Goal: Task Accomplishment & Management: Complete application form

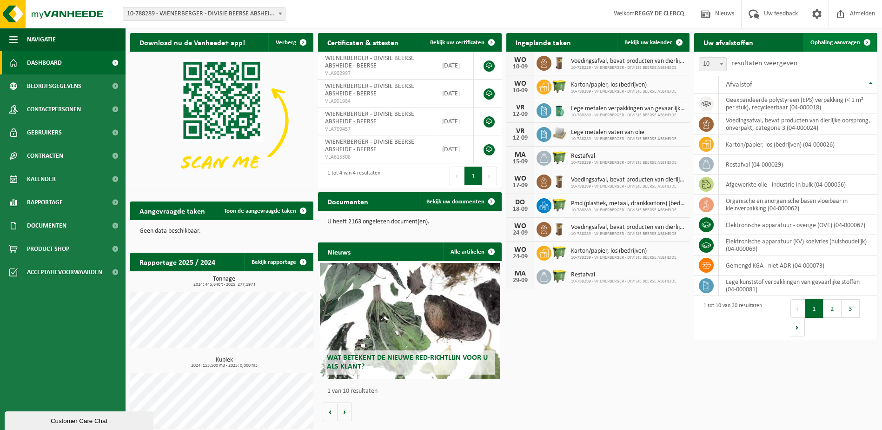
click at [825, 42] on span "Ophaling aanvragen" at bounding box center [836, 43] width 50 height 6
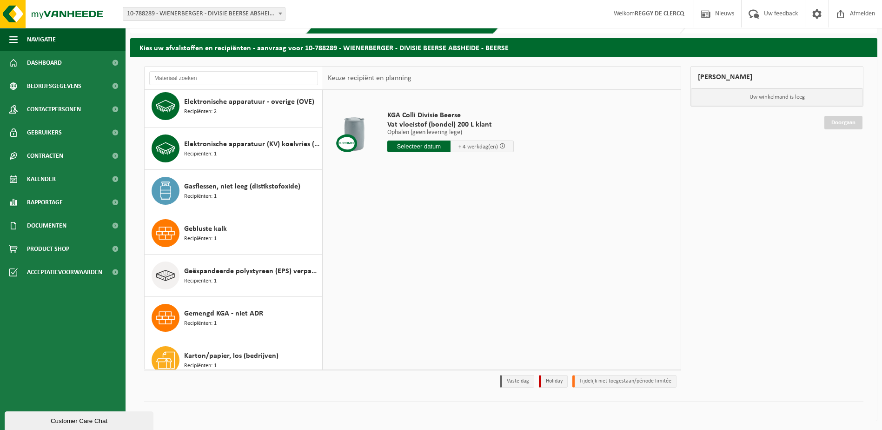
scroll to position [158, 0]
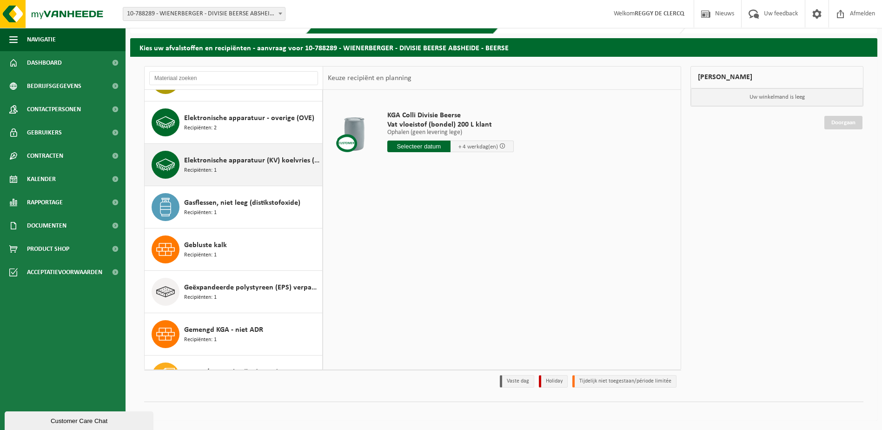
click at [239, 160] on span "Elektronische apparatuur (KV) koelvries (huishoudelijk)" at bounding box center [252, 160] width 136 height 11
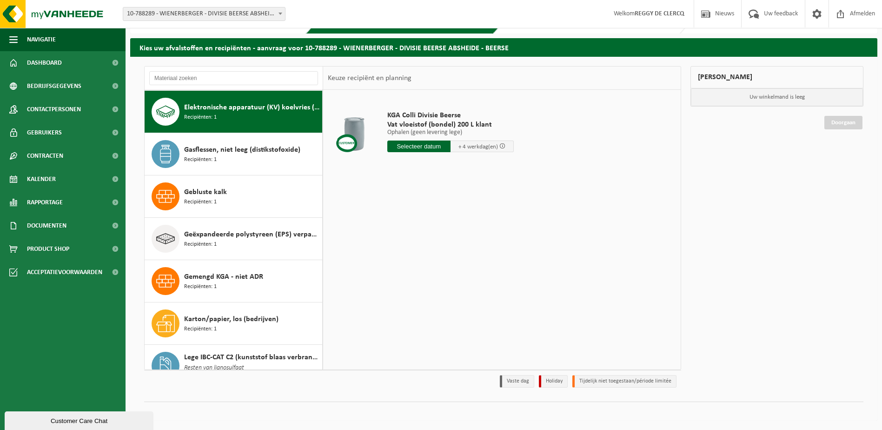
scroll to position [212, 0]
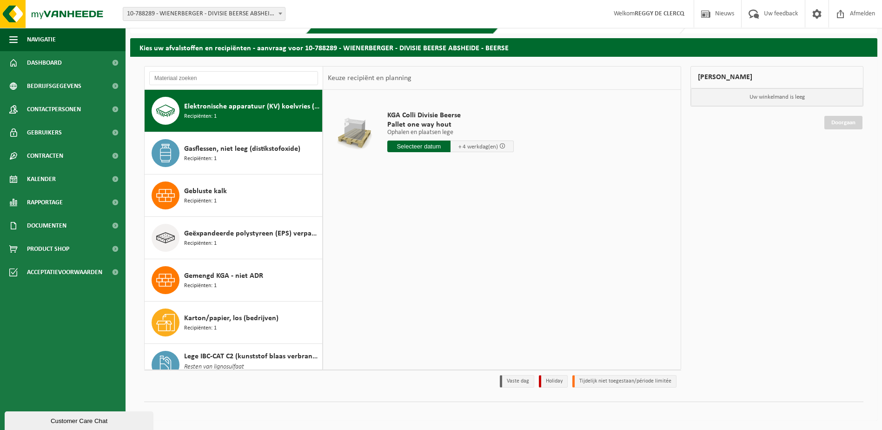
click at [417, 147] on input "text" at bounding box center [418, 146] width 63 height 12
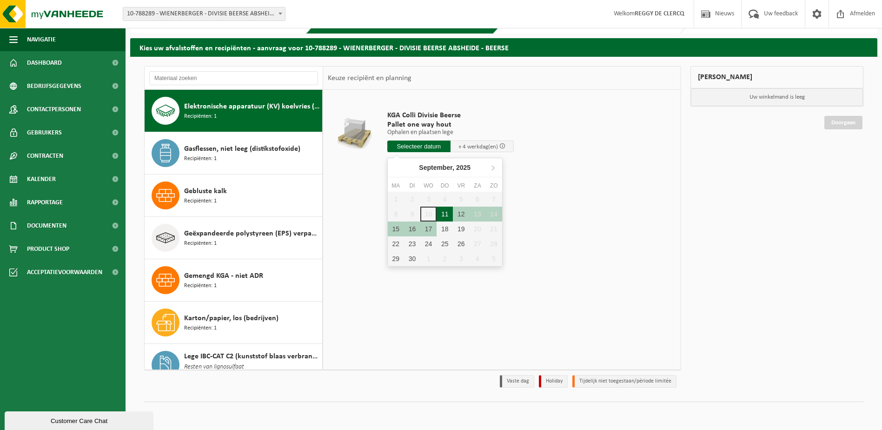
click at [445, 212] on div "11" at bounding box center [445, 214] width 16 height 15
type input "Van 2025-09-11"
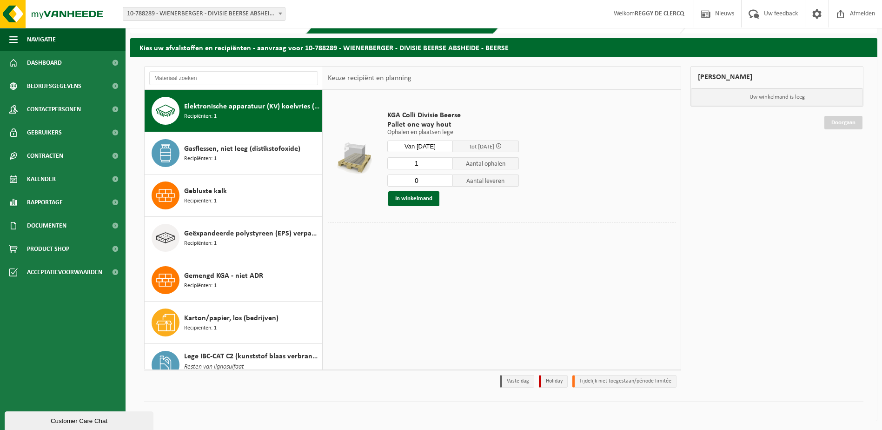
type input "0"
click at [445, 182] on input "0" at bounding box center [420, 180] width 66 height 12
click at [425, 197] on button "In winkelmand" at bounding box center [413, 198] width 51 height 15
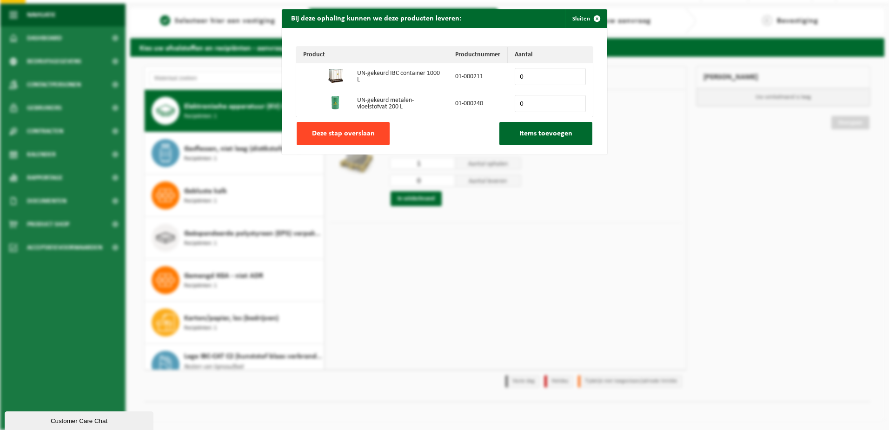
click at [350, 135] on span "Deze stap overslaan" at bounding box center [343, 133] width 63 height 7
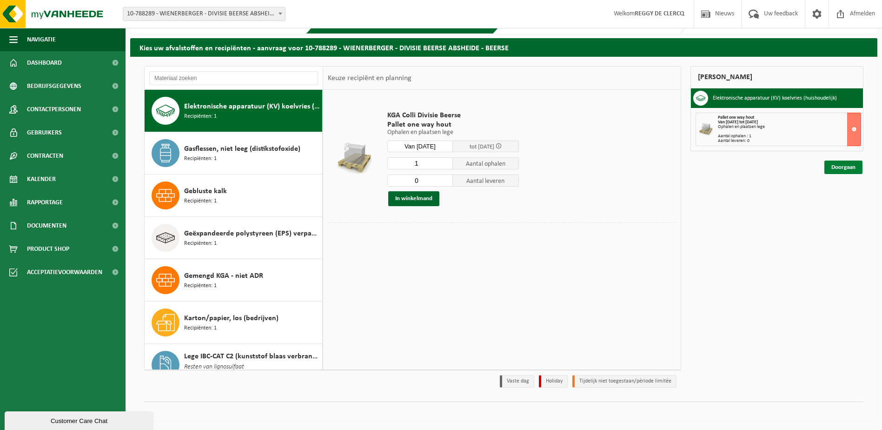
click at [842, 167] on link "Doorgaan" at bounding box center [844, 166] width 38 height 13
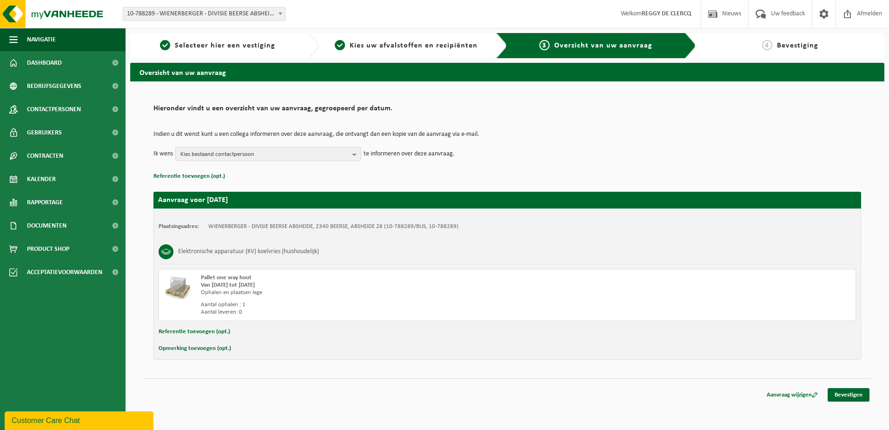
click at [216, 349] on button "Opmerking toevoegen (opt.)" at bounding box center [195, 348] width 73 height 12
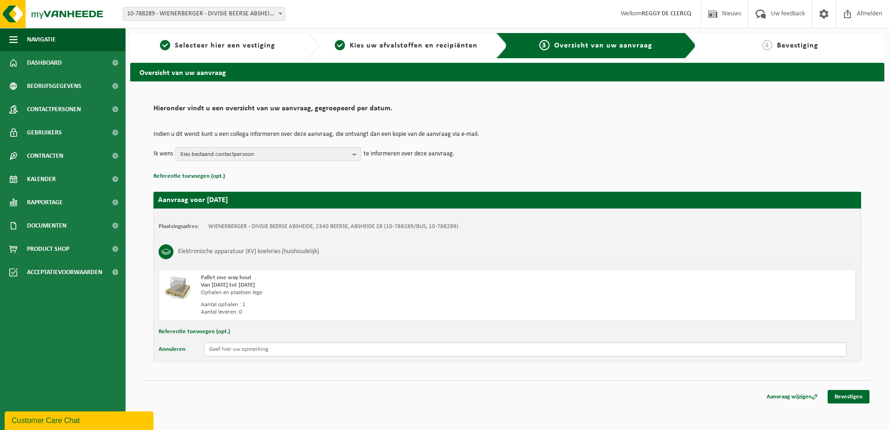
click at [287, 349] on input "text" at bounding box center [525, 349] width 643 height 14
type input "ijskast op te halen plant 1"
click at [858, 397] on link "Bevestigen" at bounding box center [849, 396] width 42 height 13
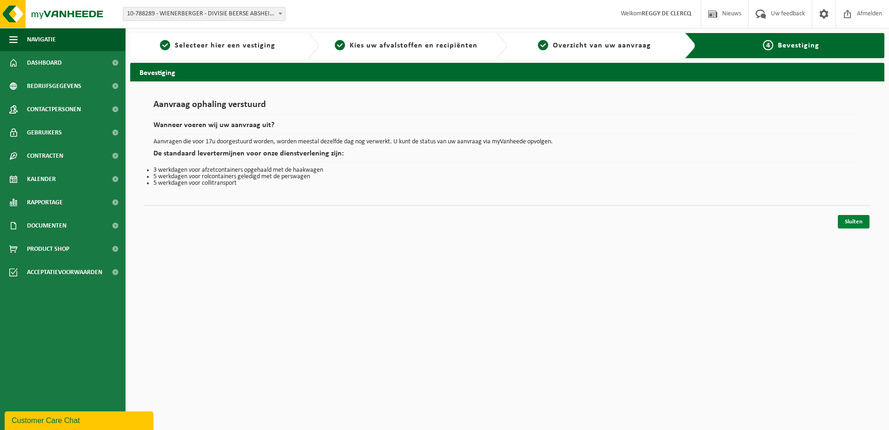
click at [855, 224] on link "Sluiten" at bounding box center [854, 221] width 32 height 13
